Goal: Information Seeking & Learning: Check status

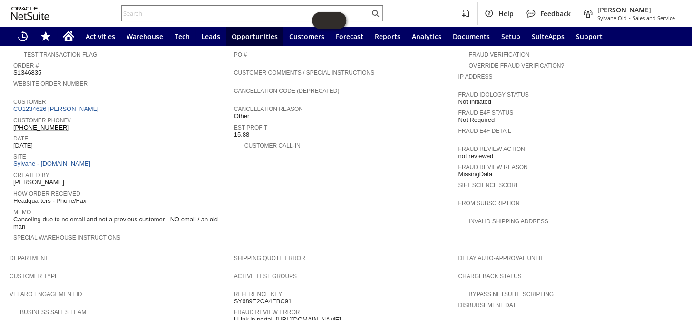
scroll to position [300, 0]
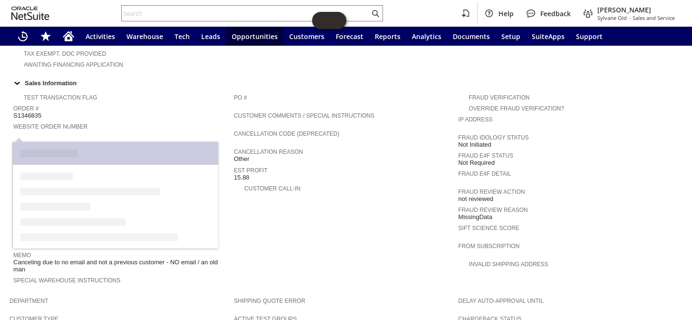
click at [58, 148] on link "CU1234626 Wilburn Dodge" at bounding box center [57, 151] width 88 height 7
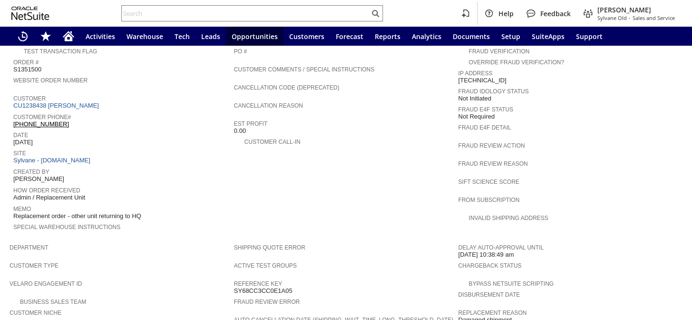
scroll to position [216, 0]
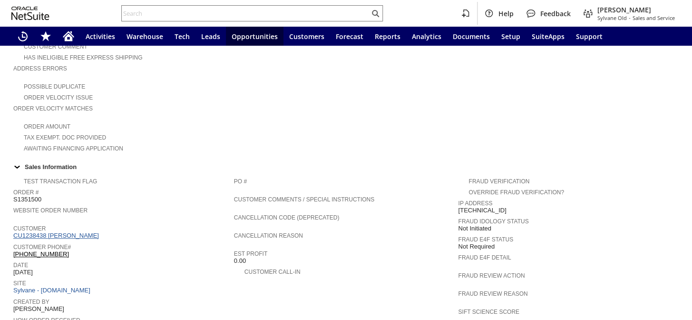
click at [60, 232] on link "CU1238438 Marco Aguilar" at bounding box center [57, 235] width 88 height 7
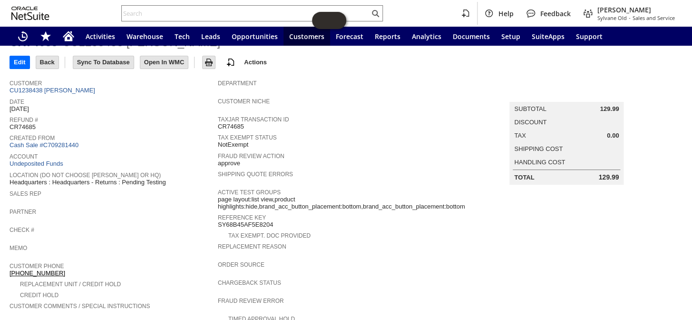
scroll to position [35, 0]
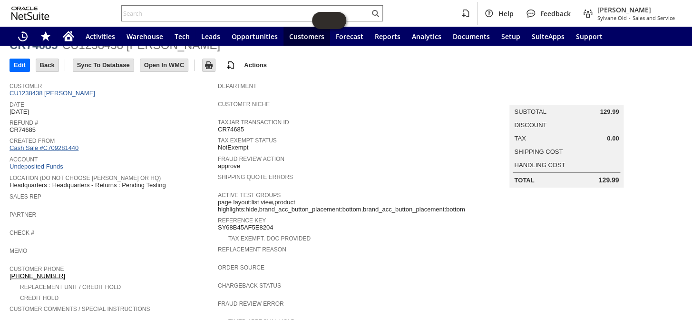
click at [62, 146] on link "Cash Sale #C709281440" at bounding box center [44, 147] width 69 height 7
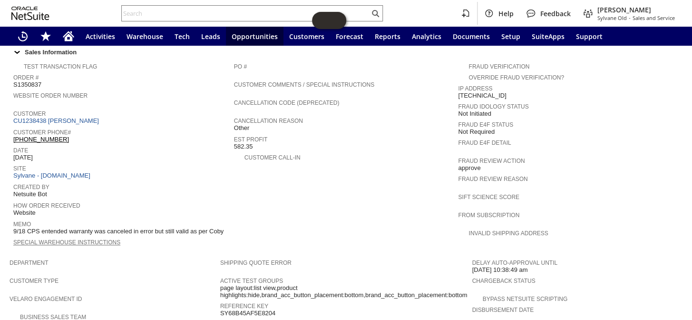
scroll to position [327, 0]
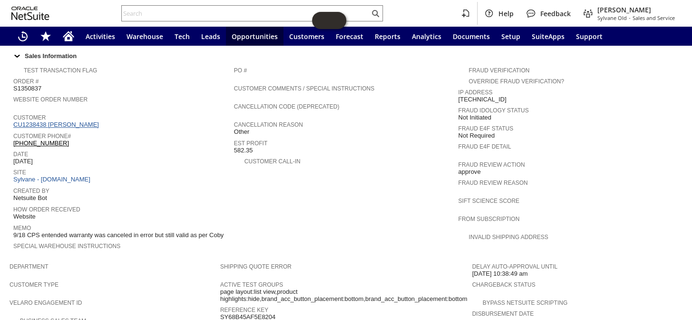
click at [57, 121] on link "CU1238438 [PERSON_NAME]" at bounding box center [57, 124] width 88 height 7
